Goal: Navigation & Orientation: Find specific page/section

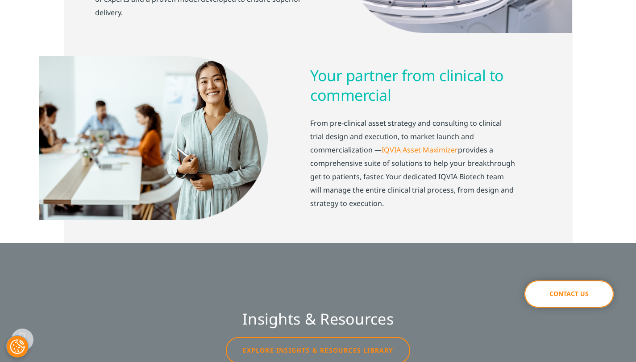
scroll to position [1563, 0]
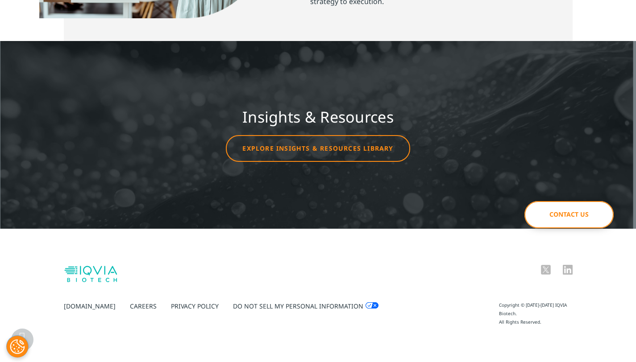
click at [130, 307] on link "Careers" at bounding box center [143, 306] width 27 height 8
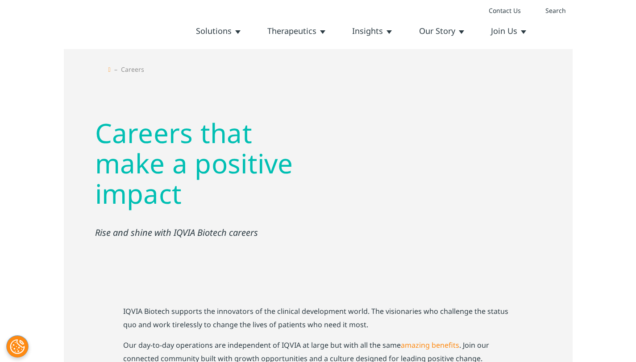
click at [0, 0] on link "Leadership Team" at bounding box center [0, 0] width 0 height 0
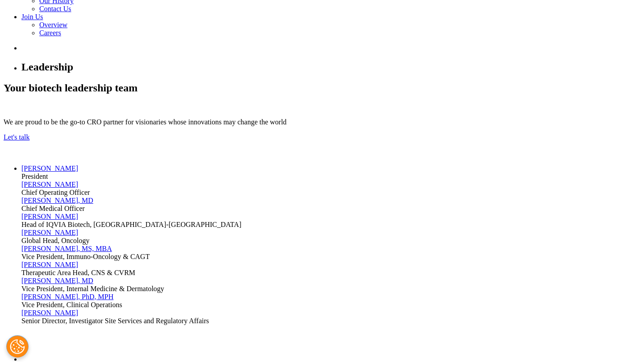
scroll to position [396, 0]
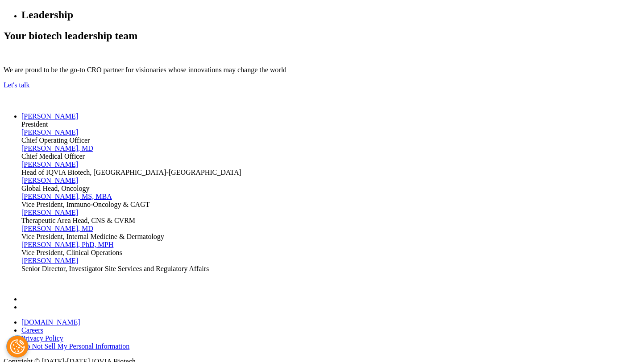
click at [430, 225] on div "Raymond Cook, MD" at bounding box center [326, 229] width 611 height 8
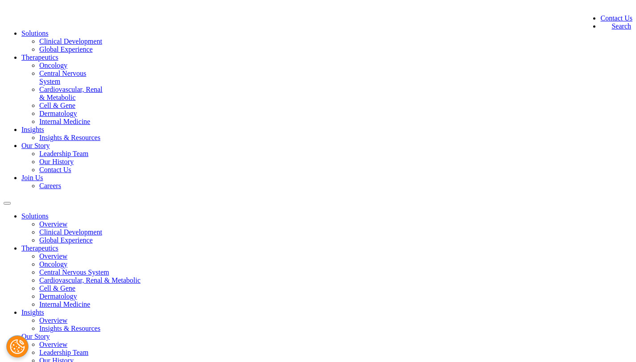
click at [90, 125] on link "Internal Medicine" at bounding box center [64, 122] width 51 height 8
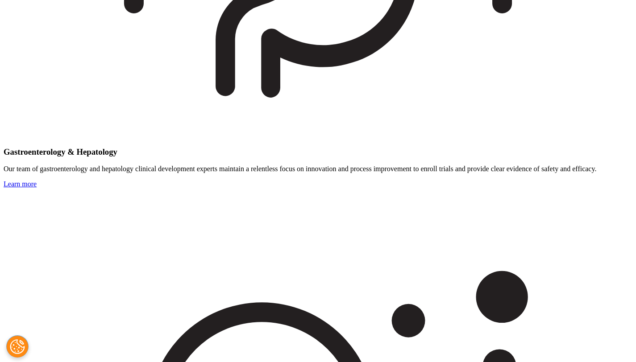
scroll to position [2660, 0]
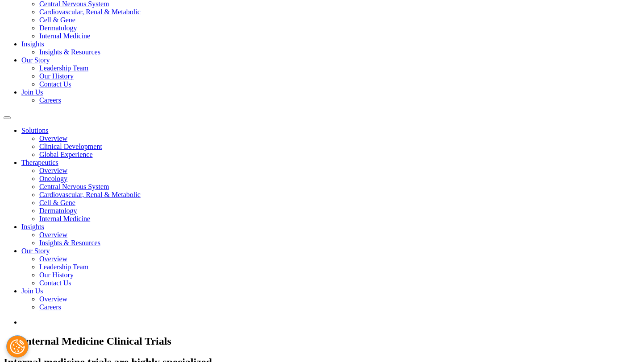
scroll to position [0, 0]
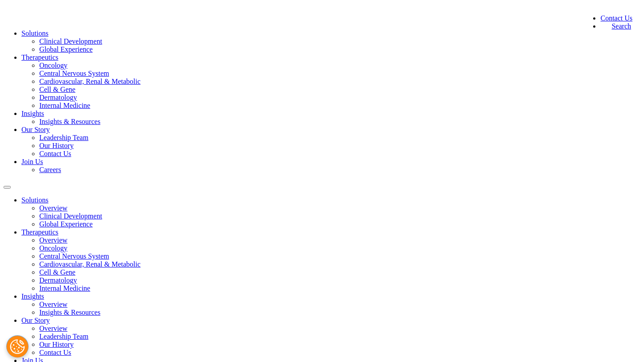
click at [61, 166] on link "Careers" at bounding box center [50, 170] width 22 height 8
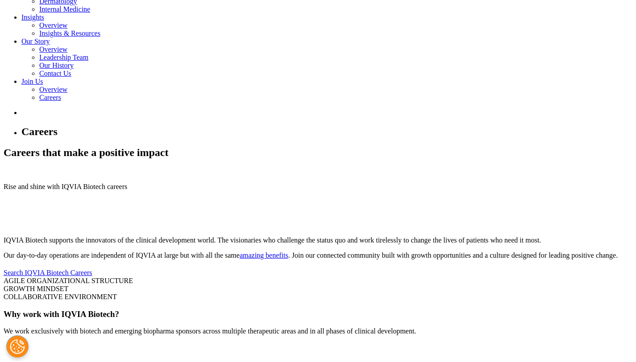
scroll to position [279, 0]
click at [92, 269] on link "Search IQVIA Biotech Careers" at bounding box center [48, 273] width 89 height 8
